Goal: Task Accomplishment & Management: Manage account settings

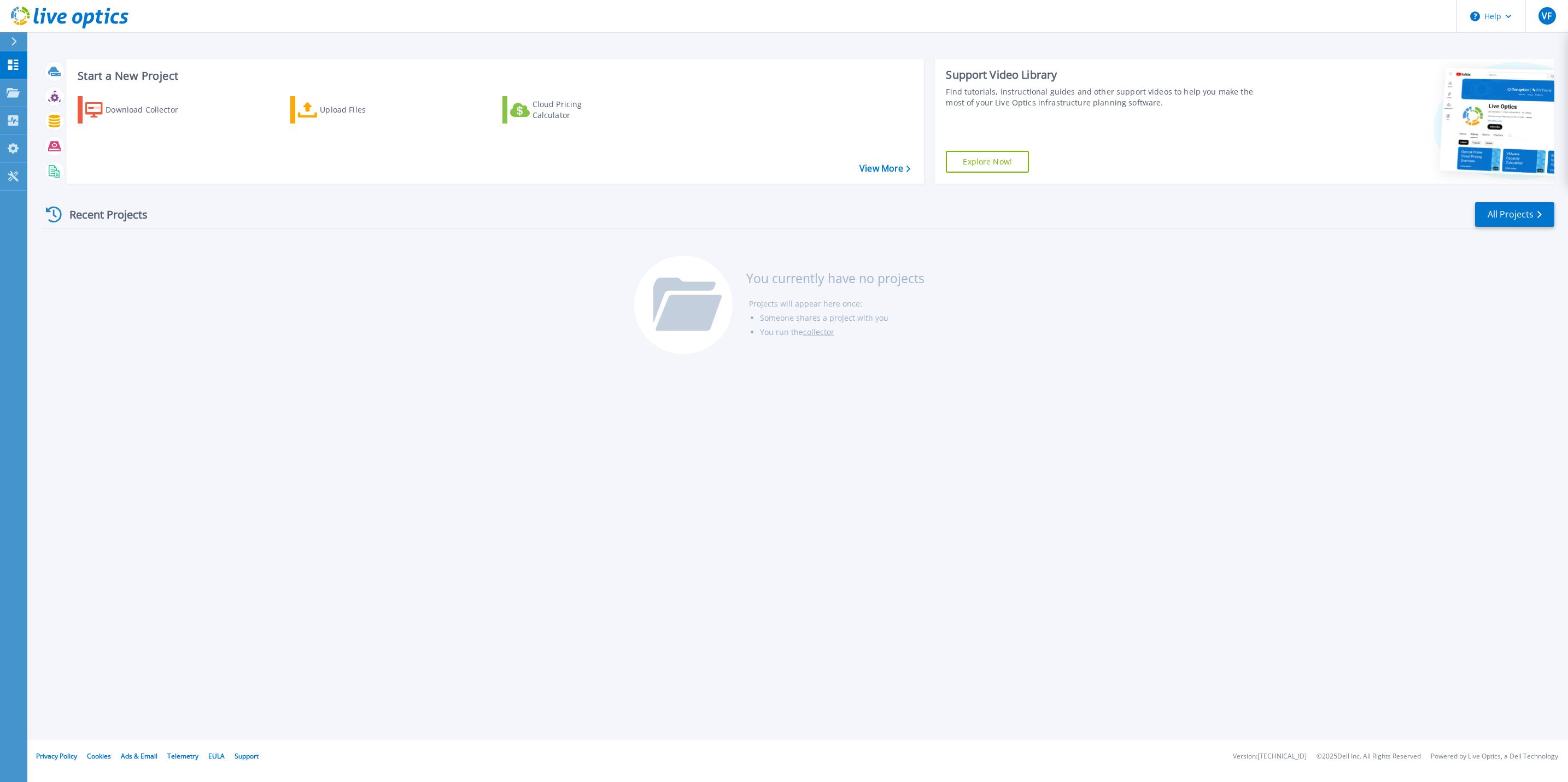
drag, startPoint x: 0, startPoint y: 0, endPoint x: 358, endPoint y: 276, distance: 452.0
click at [358, 276] on div "Recent Projects All Projects You currently have no projects Projects will appea…" at bounding box center [798, 279] width 1512 height 173
click at [262, 173] on div "Download Collector Upload Files Cloud Pricing Calculator" at bounding box center [494, 133] width 850 height 91
click at [1473, 212] on div "Recent Projects All Projects" at bounding box center [798, 214] width 1512 height 27
click at [1480, 212] on link "All Projects" at bounding box center [1515, 215] width 79 height 25
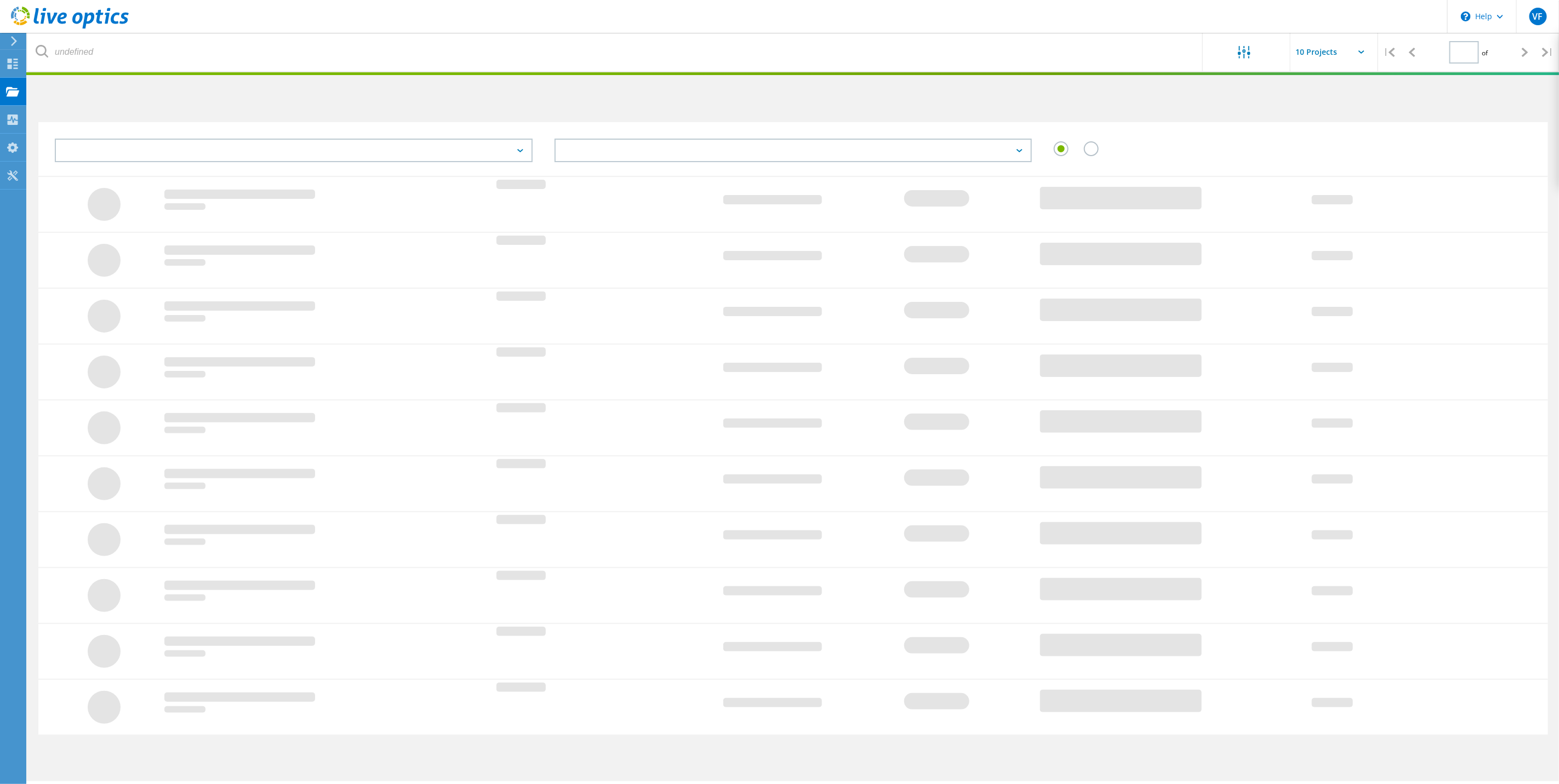
type input "1"
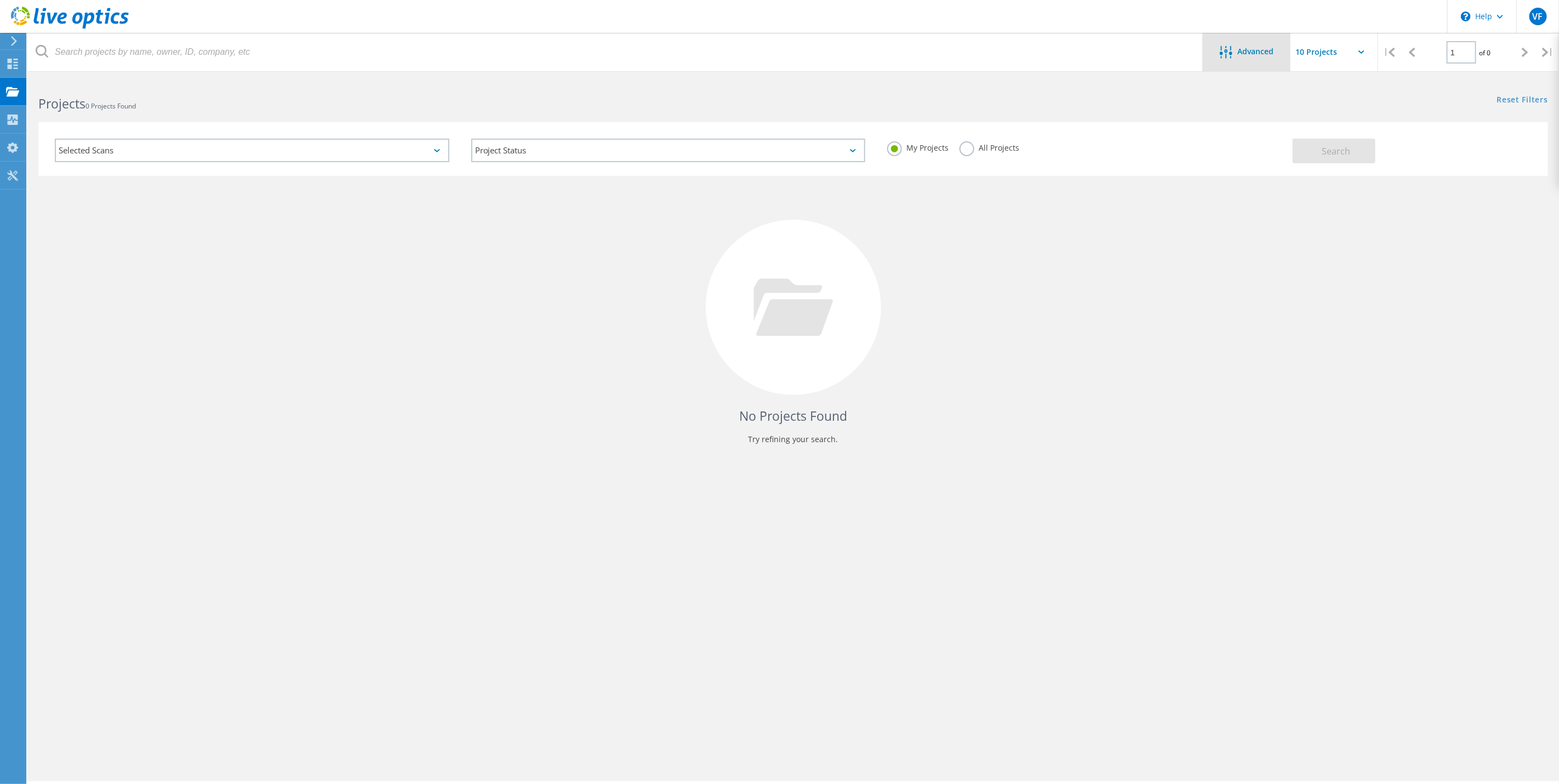
click at [1266, 61] on div "Advanced" at bounding box center [1246, 51] width 88 height 38
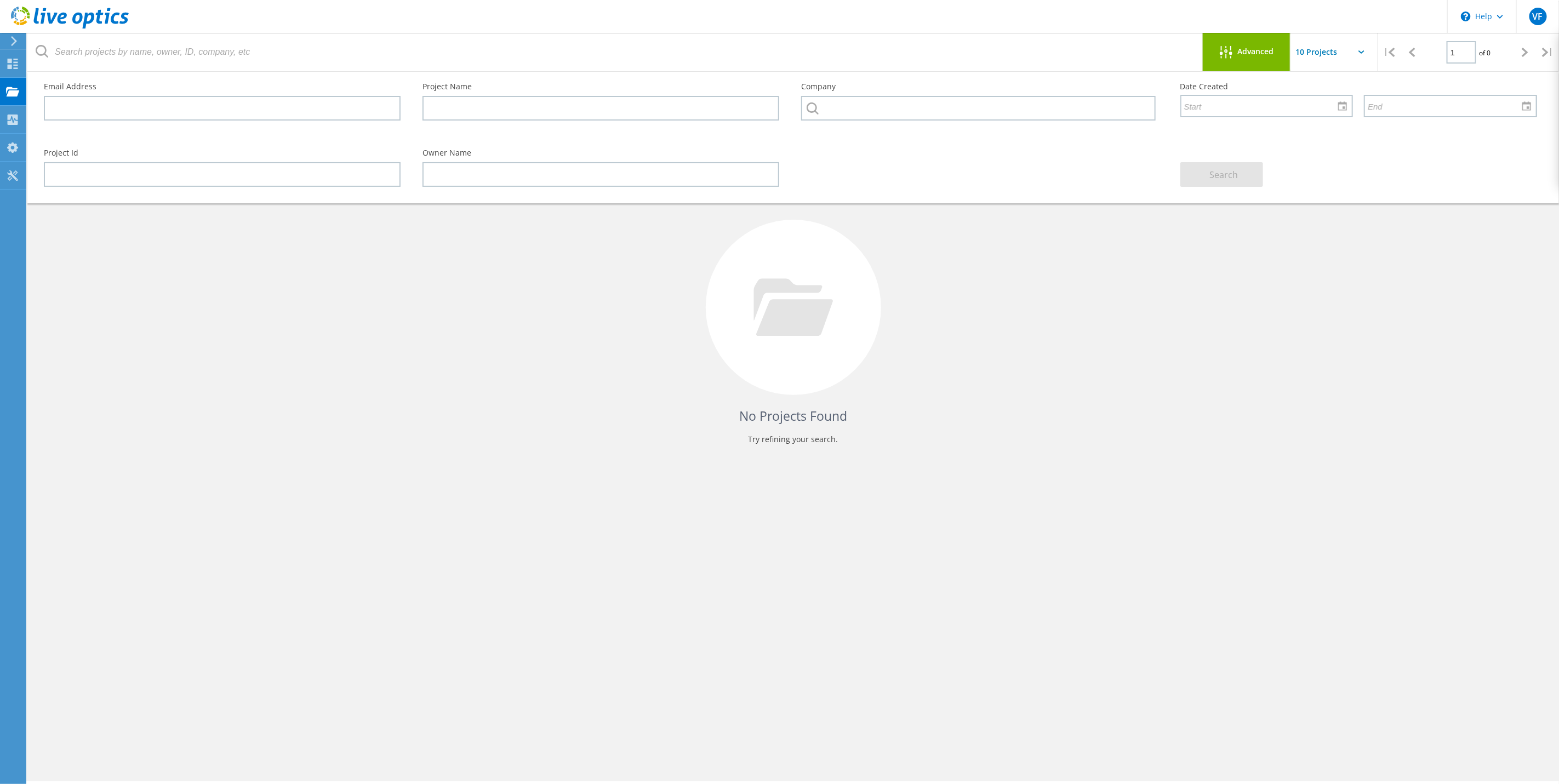
click at [1266, 60] on div "Advanced" at bounding box center [1246, 51] width 88 height 38
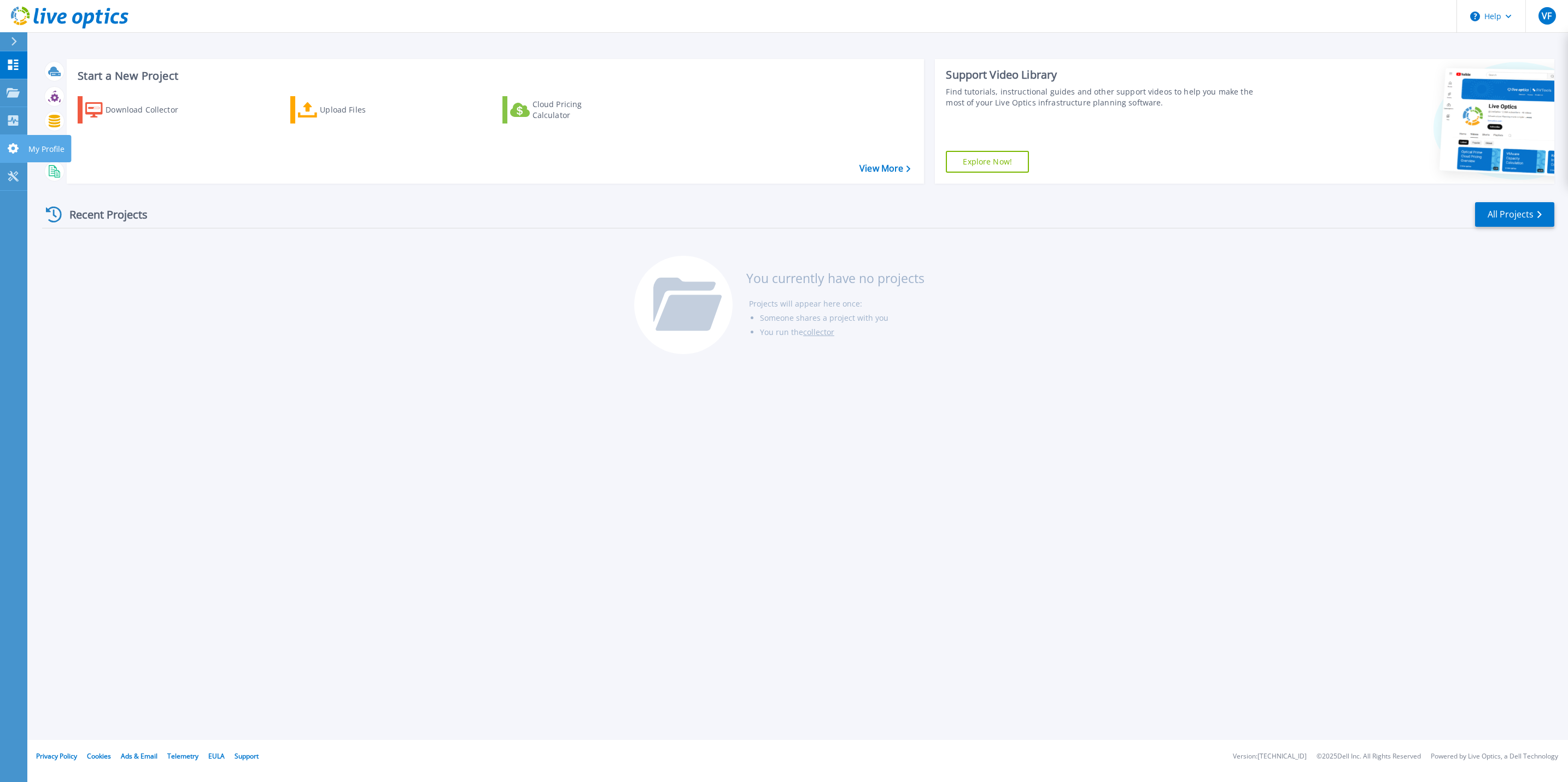
click at [10, 147] on icon at bounding box center [13, 148] width 11 height 10
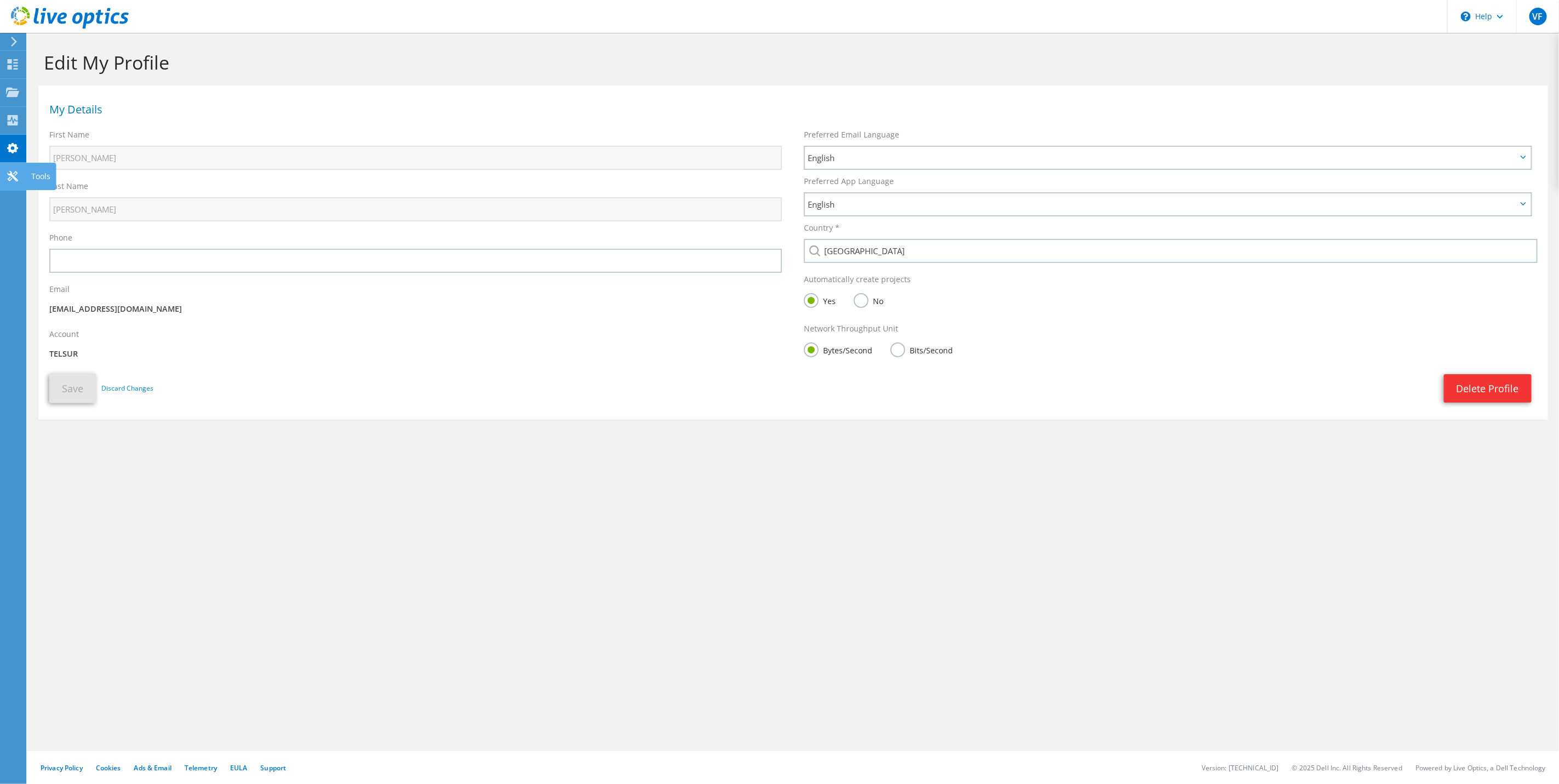
click at [10, 176] on icon at bounding box center [12, 176] width 13 height 10
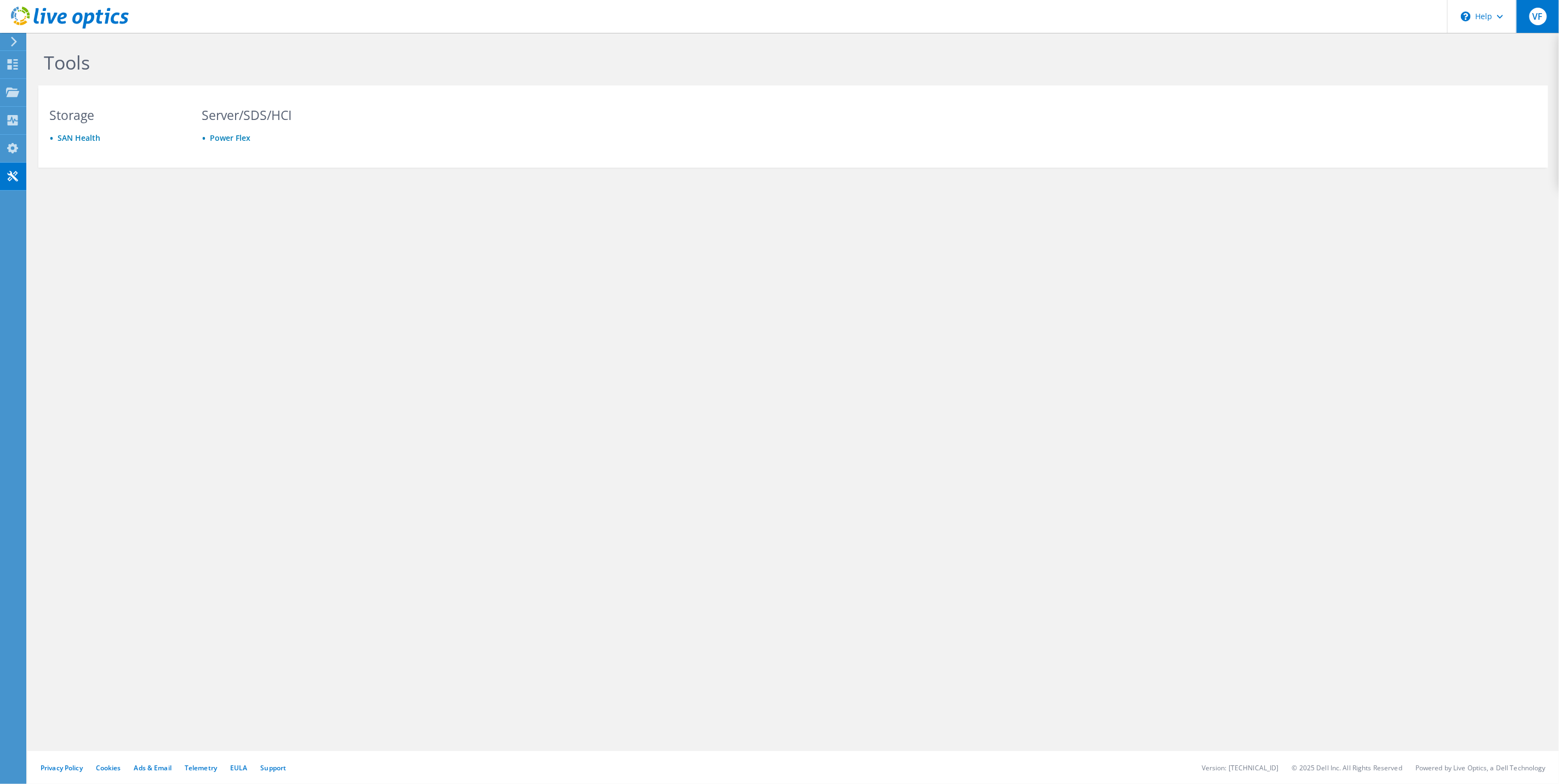
click at [1534, 22] on span "VF" at bounding box center [1538, 16] width 18 height 18
click at [1404, 150] on link "My Profile" at bounding box center [1420, 149] width 39 height 10
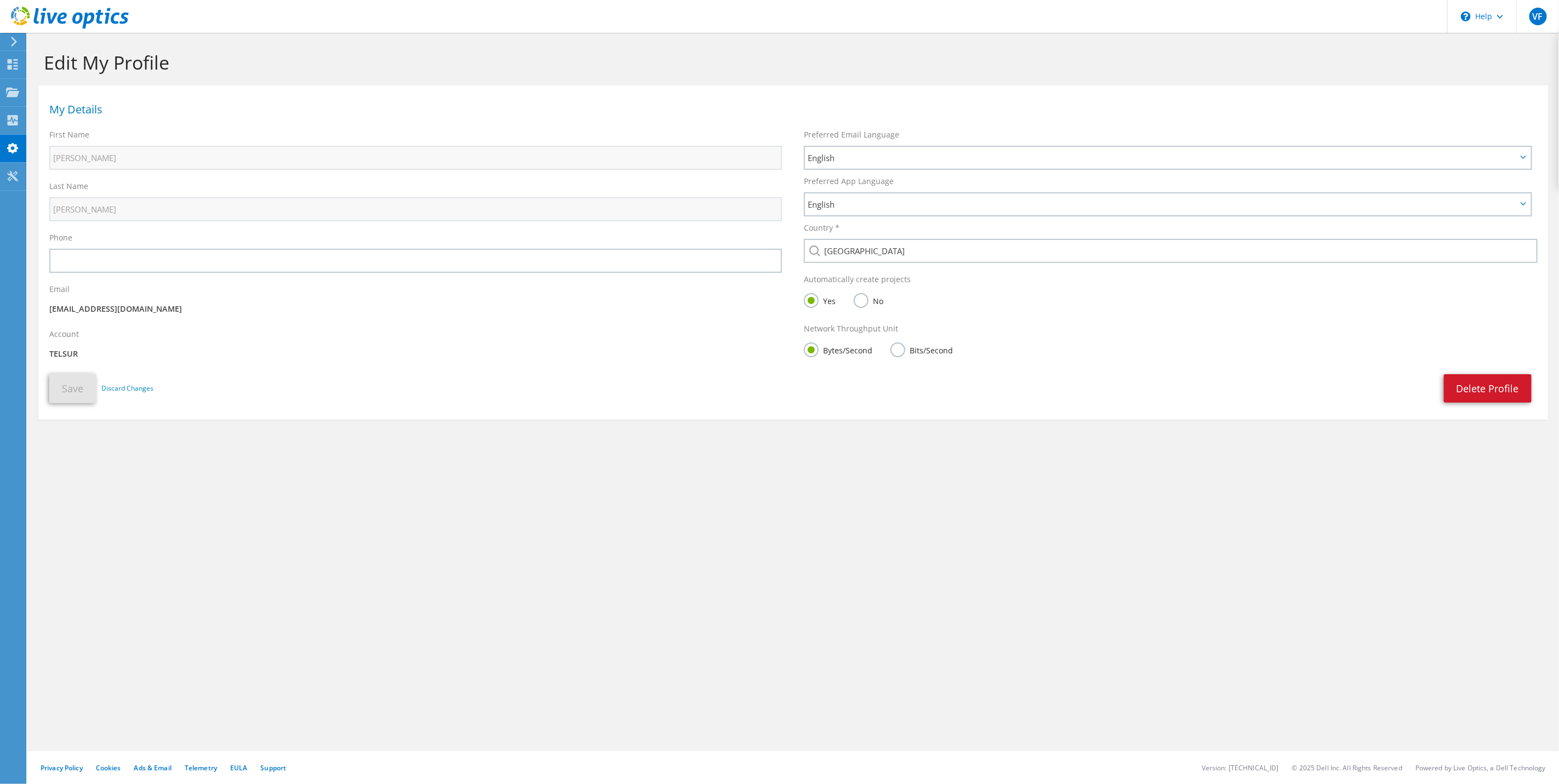
click at [1484, 396] on link "Delete Profile" at bounding box center [1487, 388] width 88 height 29
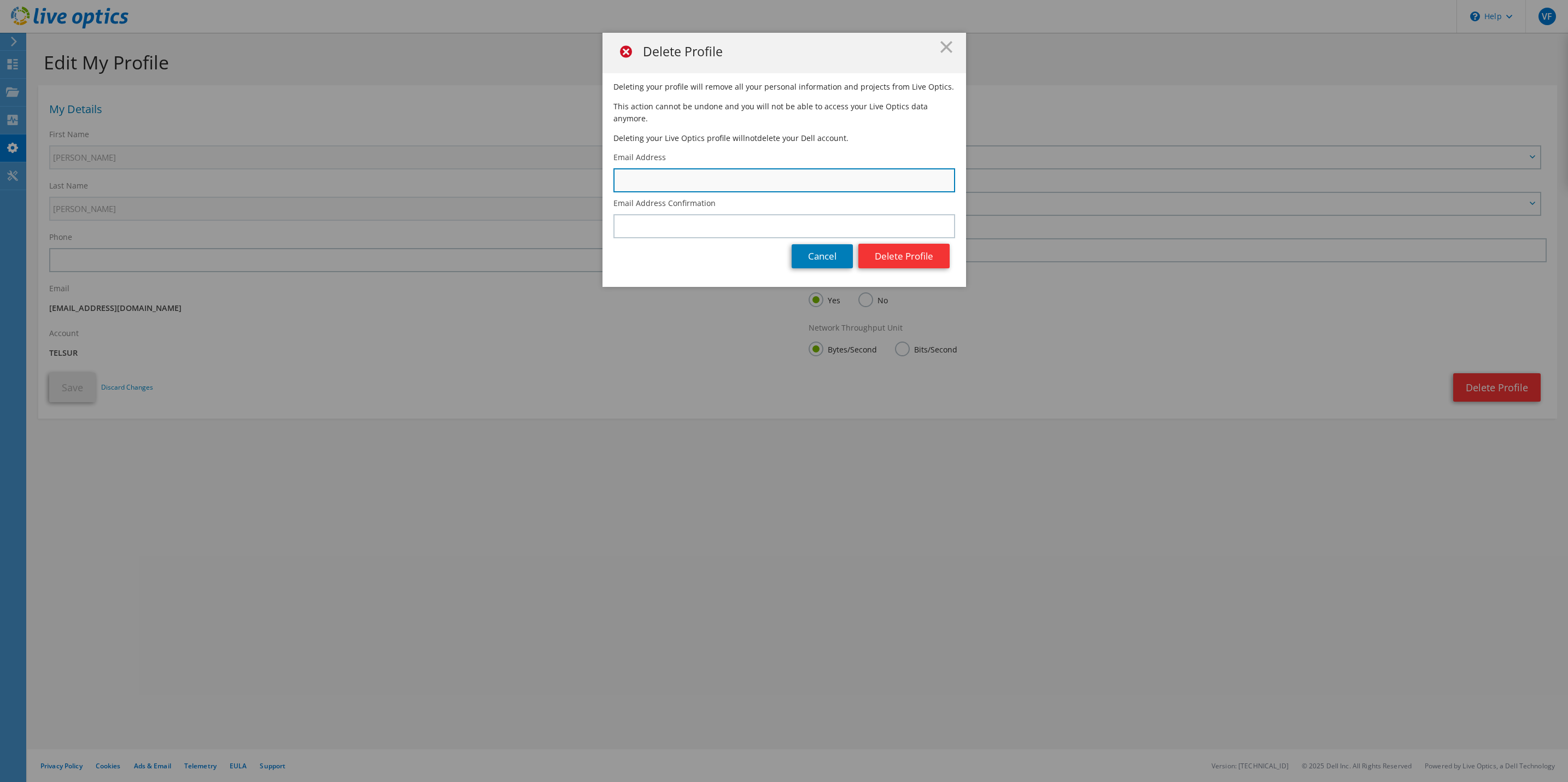
click at [700, 168] on input "text" at bounding box center [784, 180] width 342 height 24
type input "[EMAIL_ADDRESS][DOMAIN_NAME]"
click at [909, 244] on button "Delete Profile" at bounding box center [904, 256] width 92 height 25
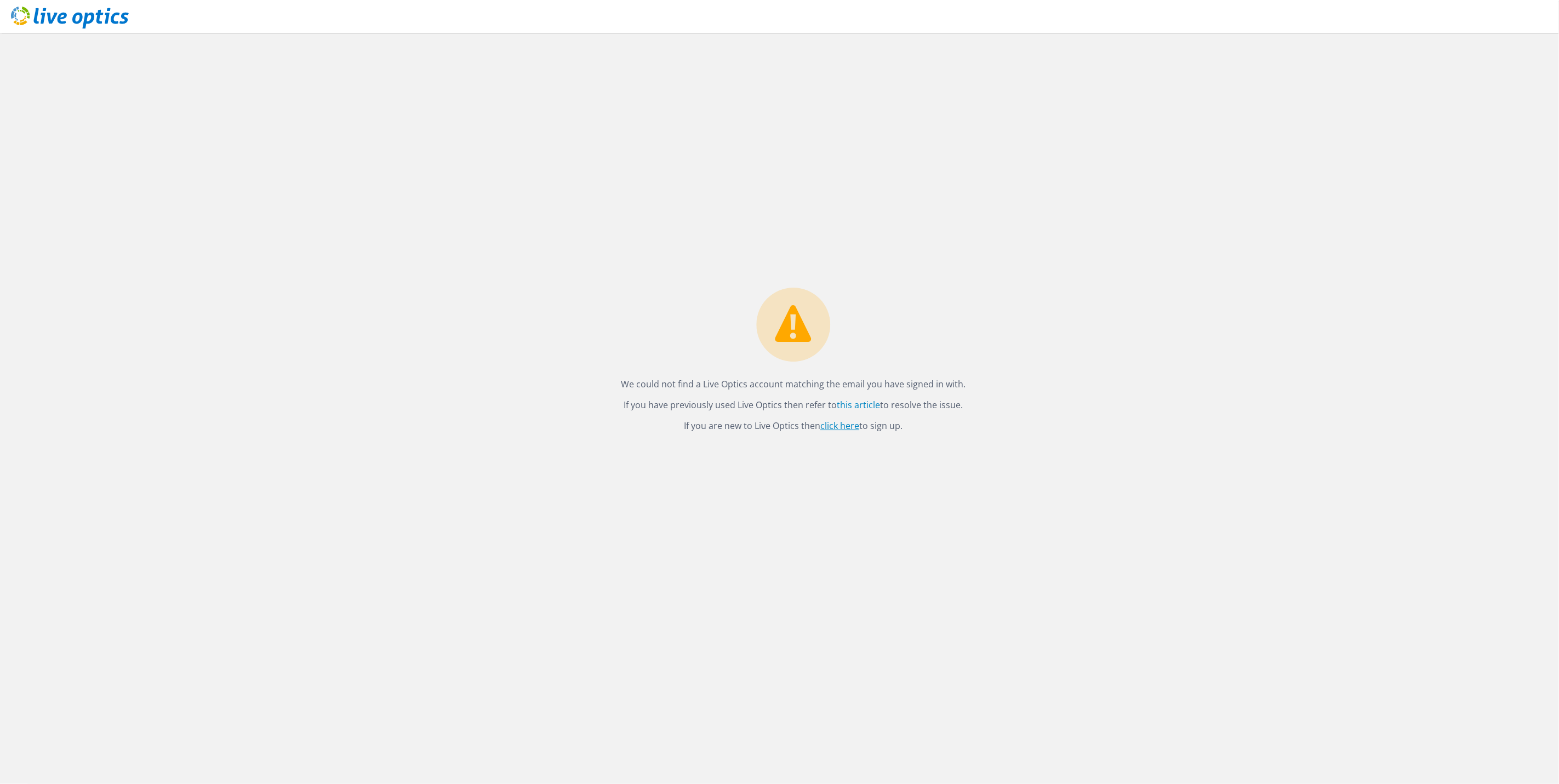
click at [840, 422] on link "click here" at bounding box center [840, 425] width 39 height 12
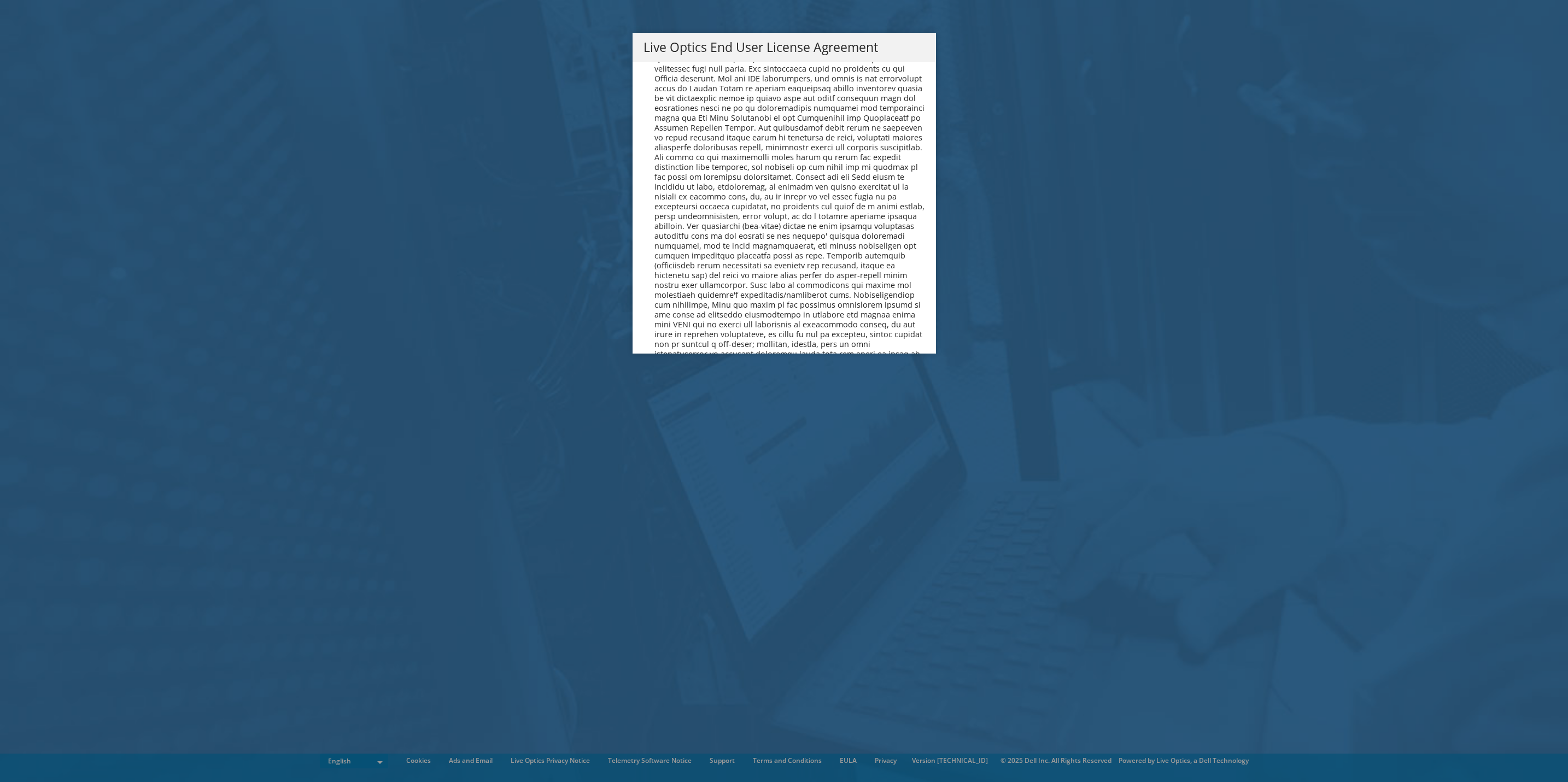
scroll to position [4182, 0]
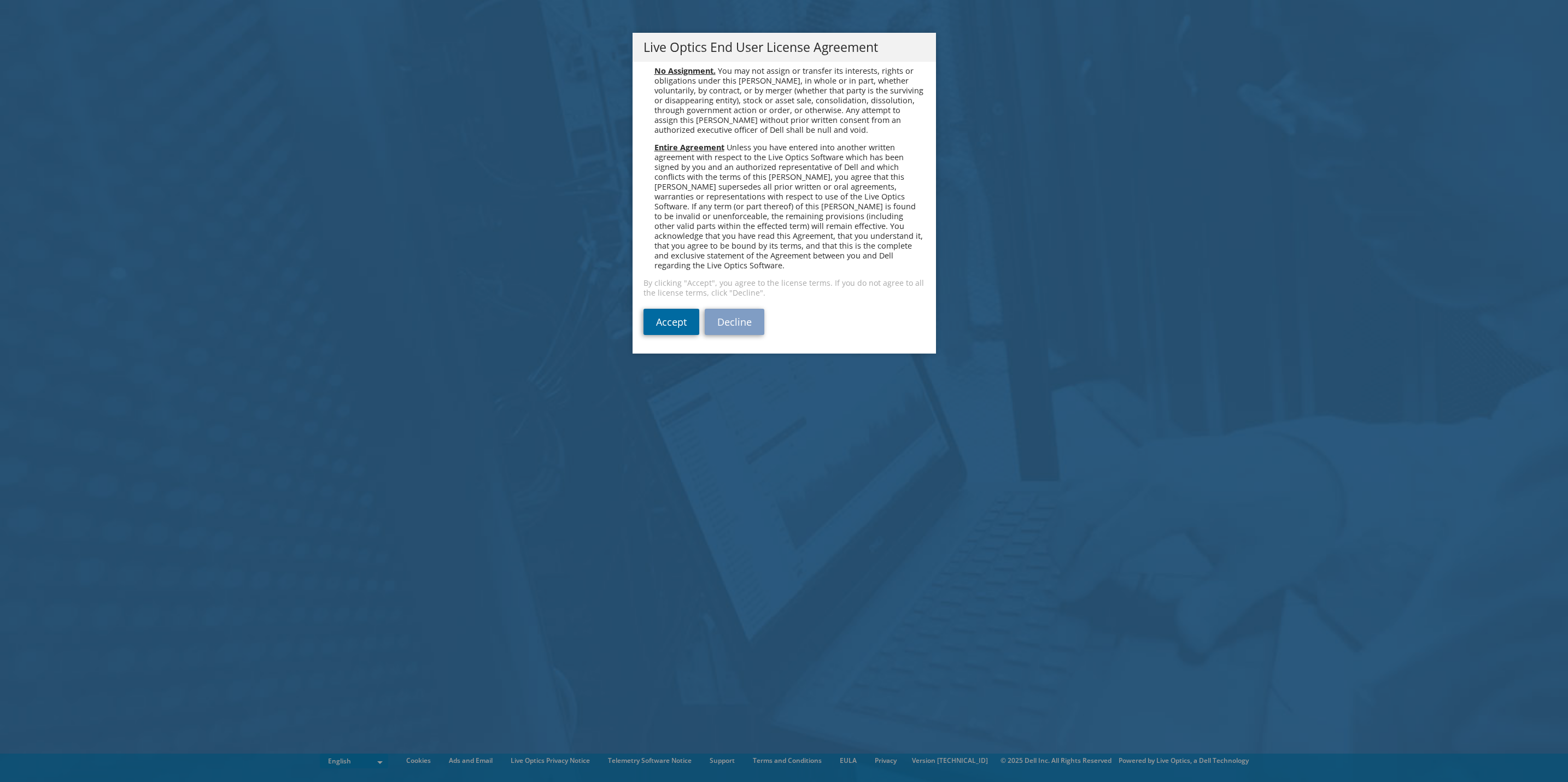
click at [651, 315] on link "Accept" at bounding box center [671, 322] width 56 height 26
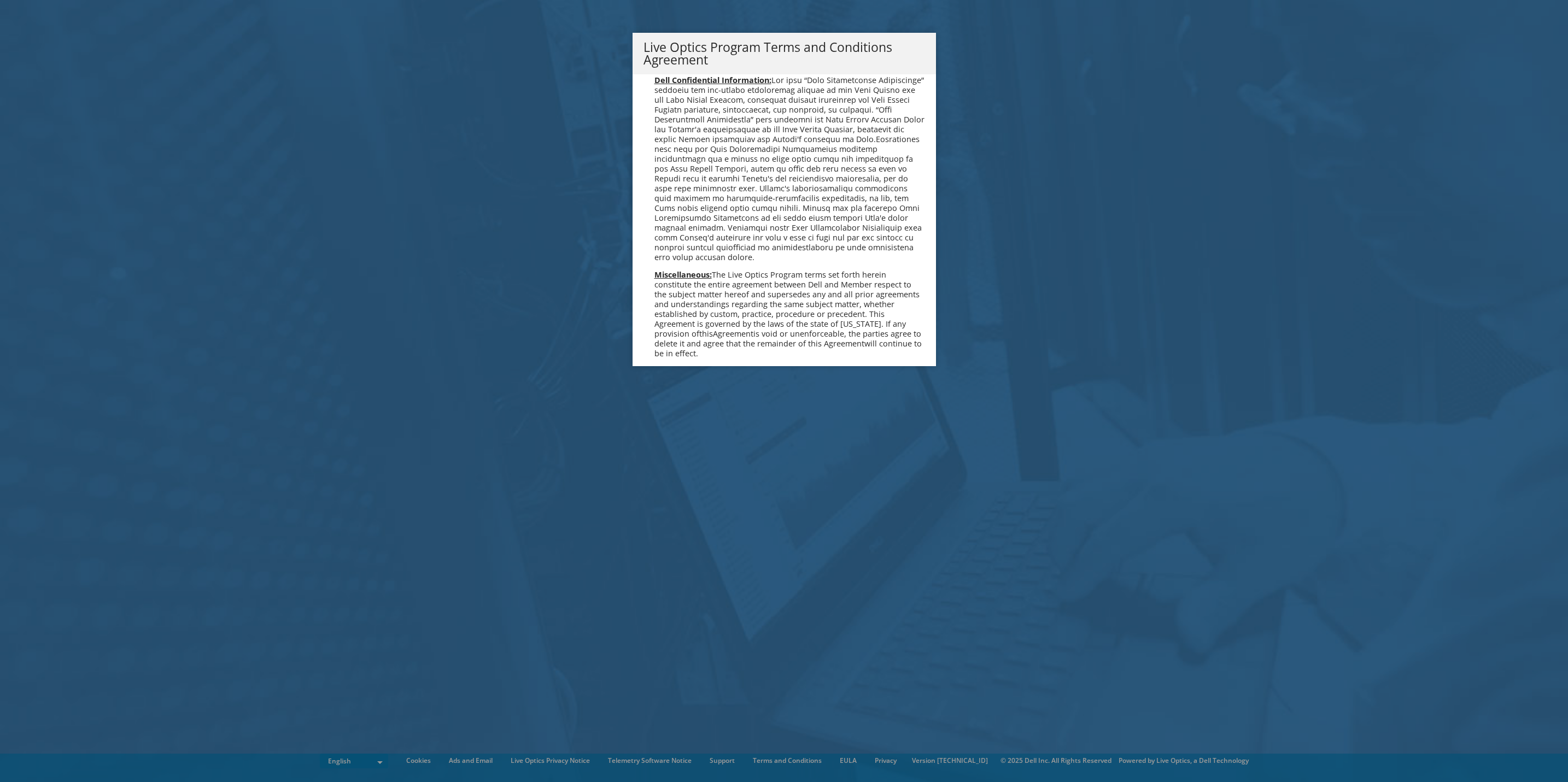
scroll to position [782, 0]
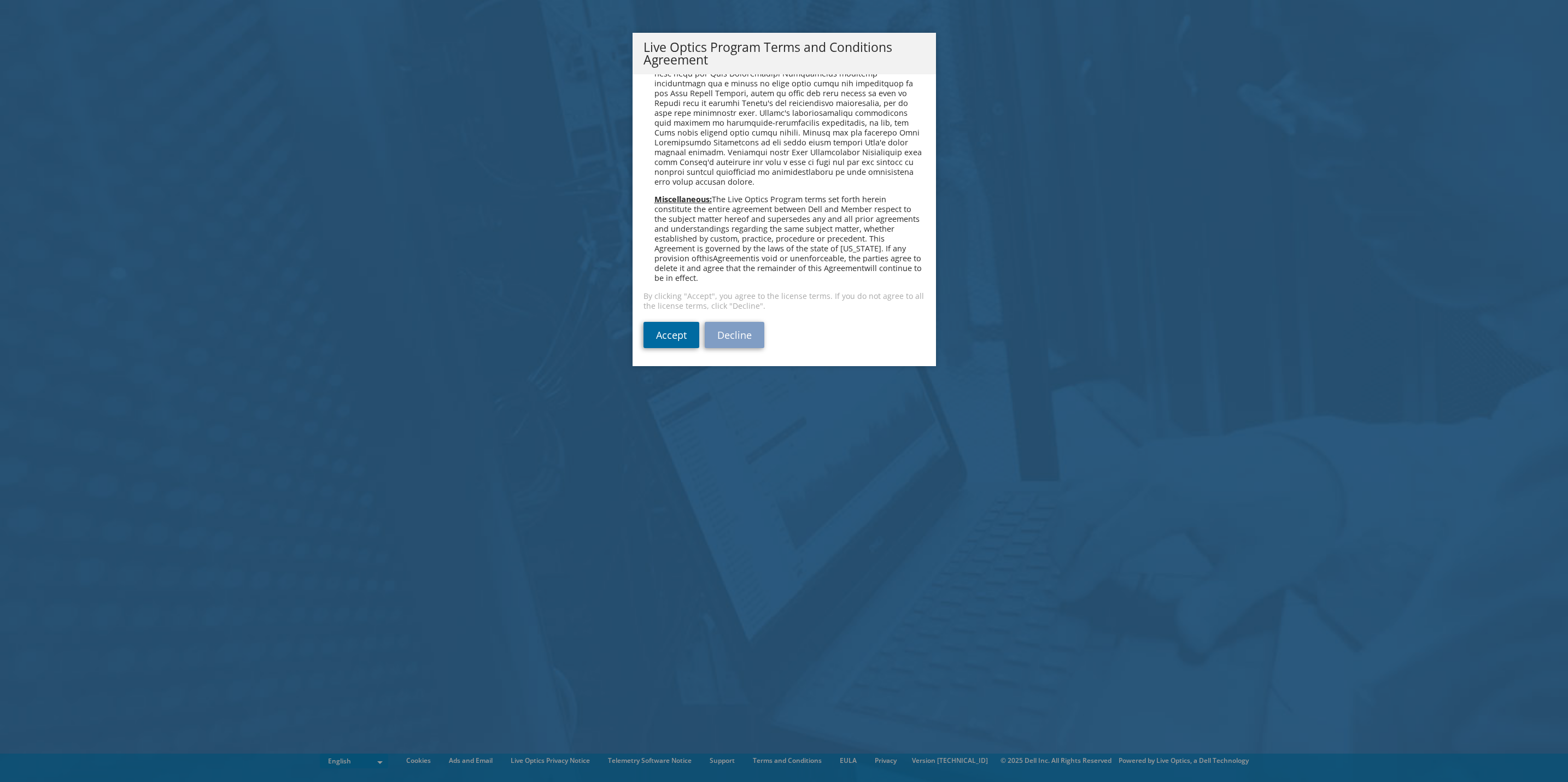
click at [669, 324] on link "Accept" at bounding box center [671, 335] width 56 height 26
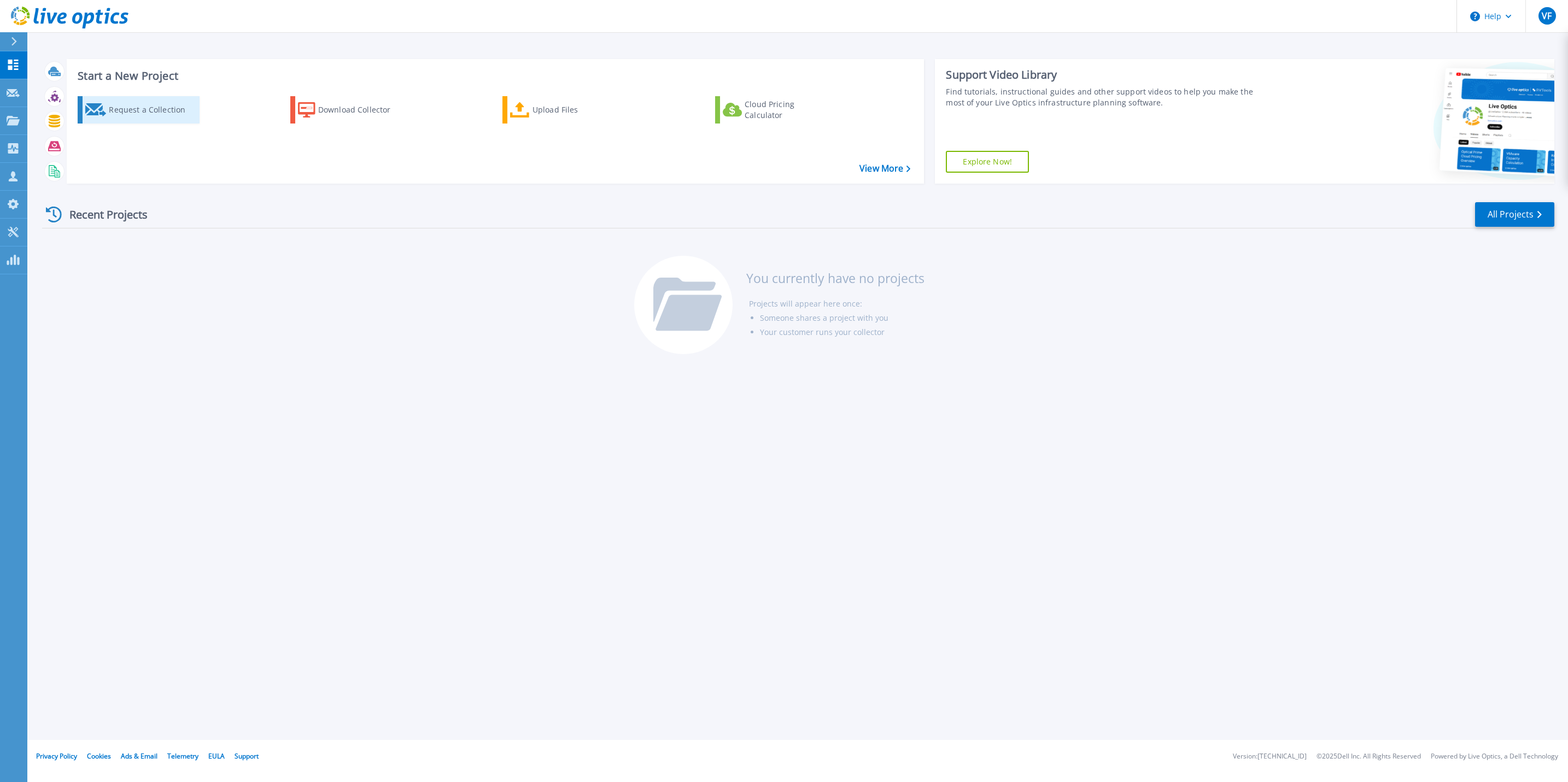
click at [144, 106] on div "Request a Collection" at bounding box center [152, 109] width 88 height 22
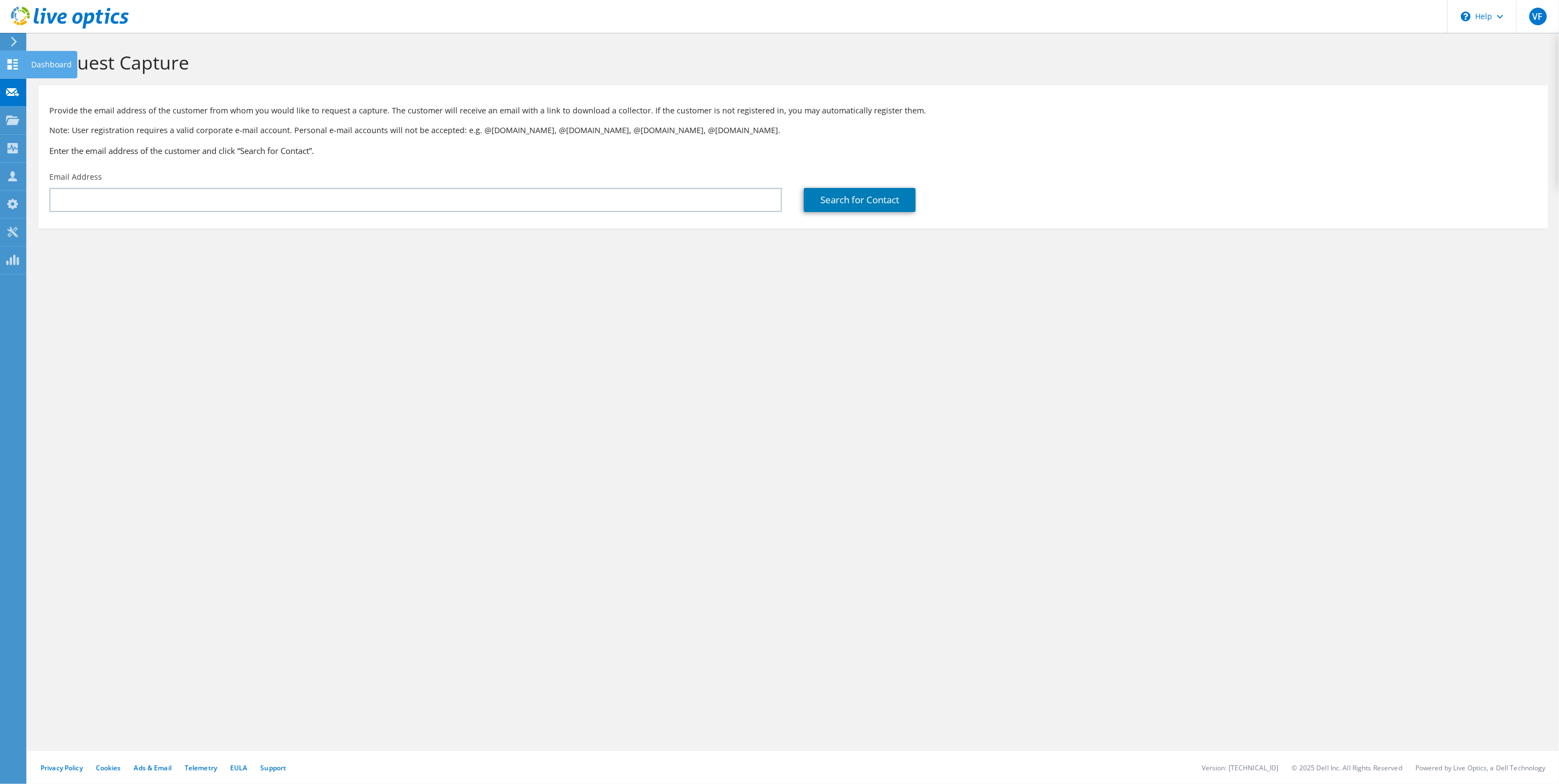
click at [17, 68] on use at bounding box center [12, 64] width 10 height 10
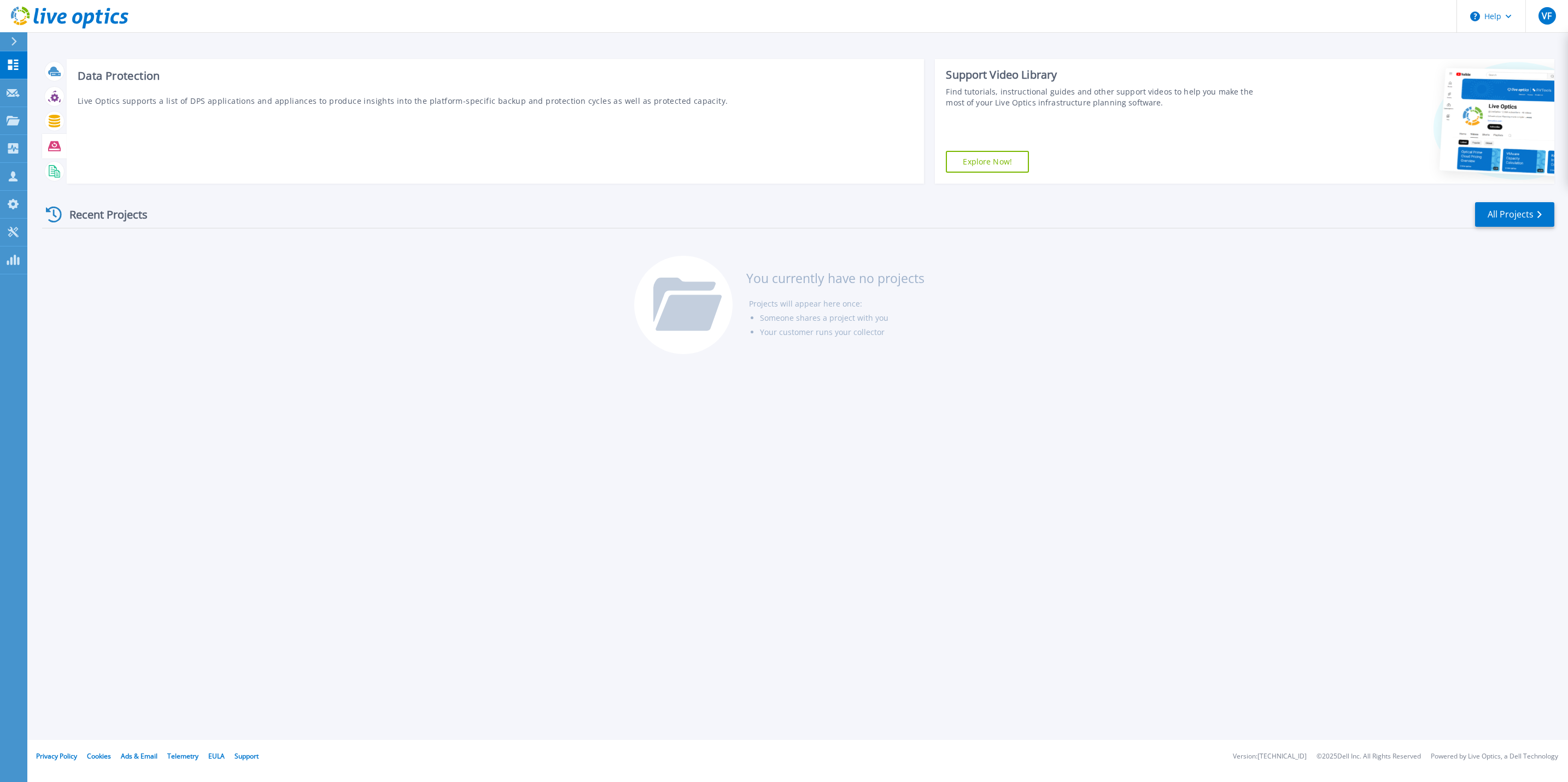
click at [57, 126] on icon at bounding box center [54, 121] width 12 height 12
click at [870, 164] on link "View More" at bounding box center [885, 168] width 51 height 10
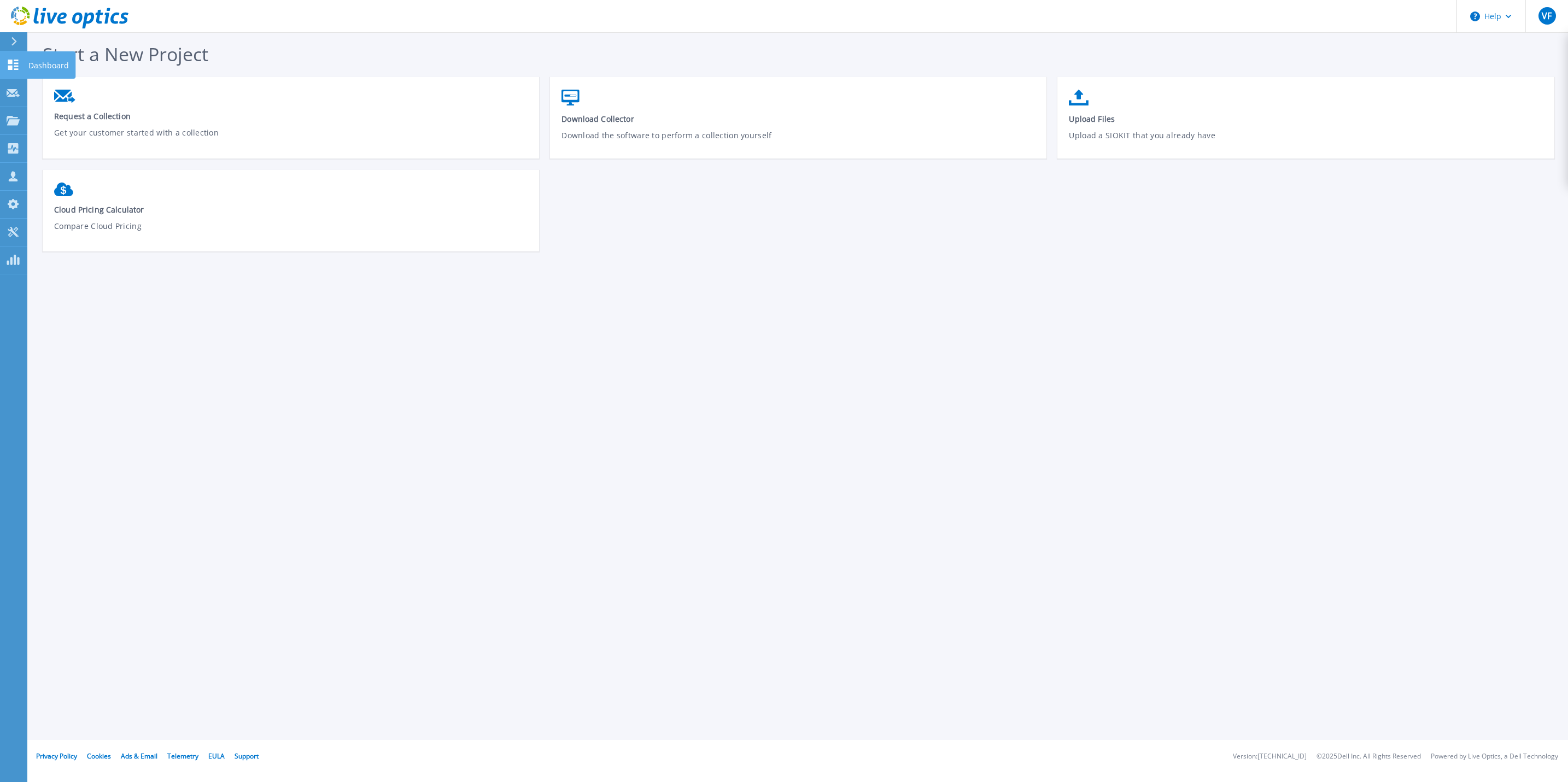
click at [21, 60] on link "Dashboard Dashboard" at bounding box center [13, 65] width 27 height 28
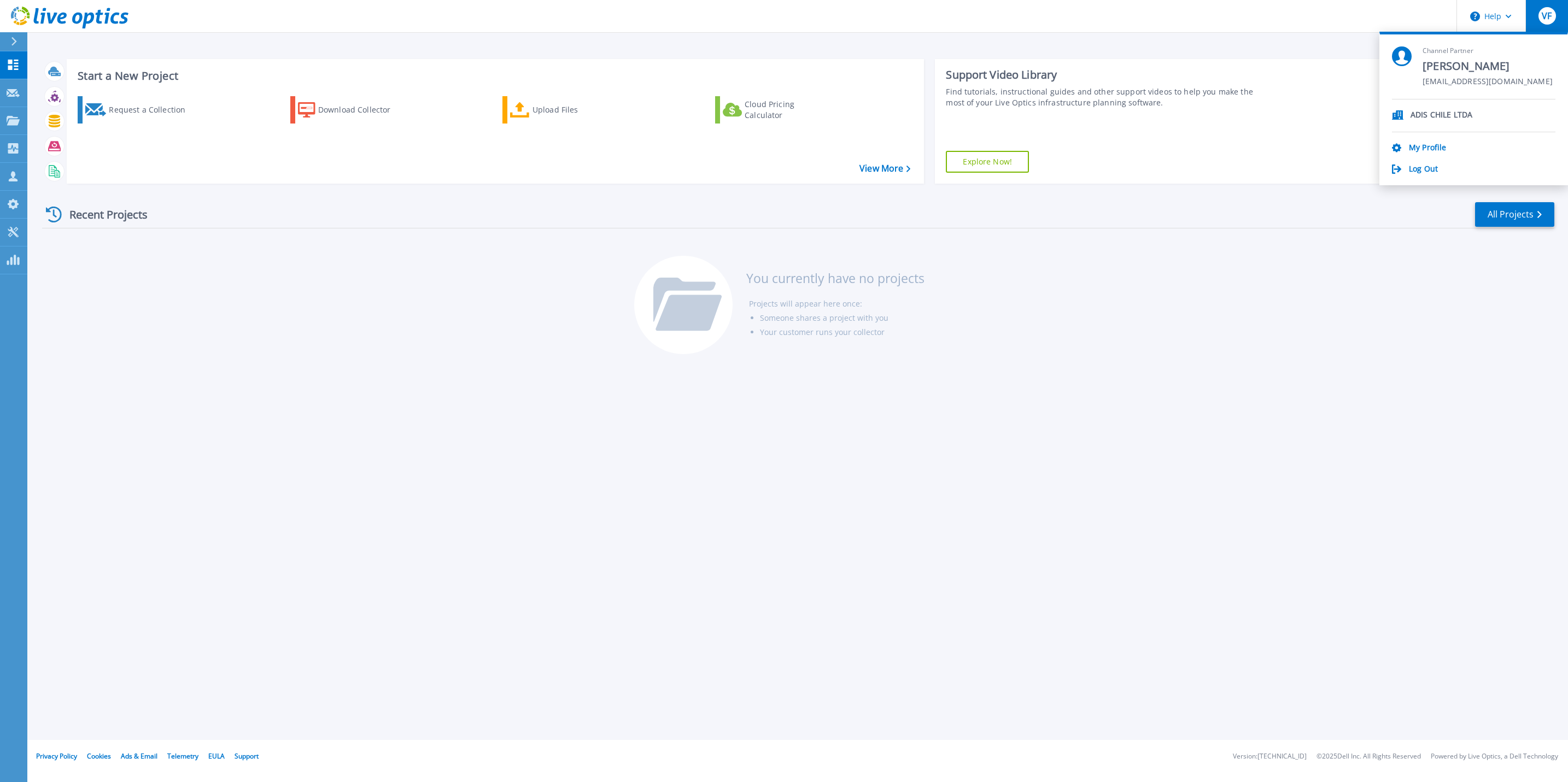
click at [95, 410] on div "Start a New Project Request a Collection Download Collector Upload Files Cloud …" at bounding box center [797, 370] width 1541 height 740
